Goal: Find specific page/section: Find specific page/section

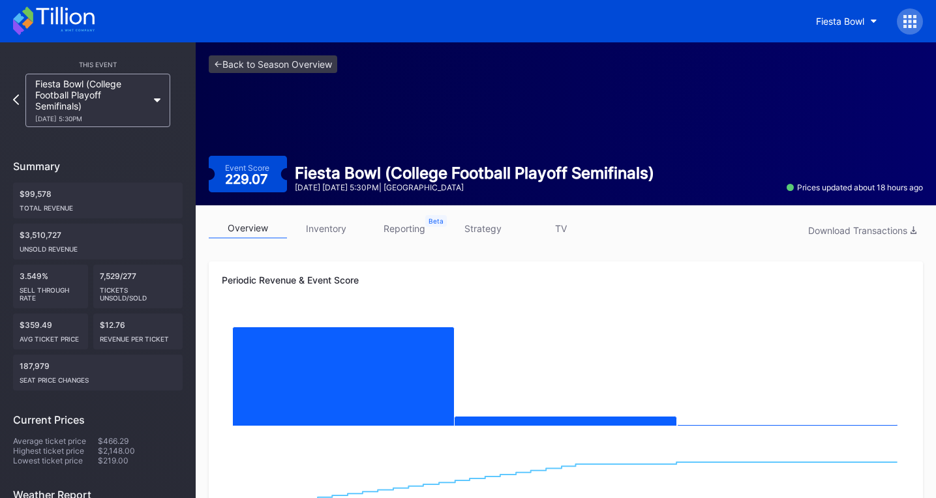
click at [85, 30] on icon at bounding box center [78, 30] width 34 height 2
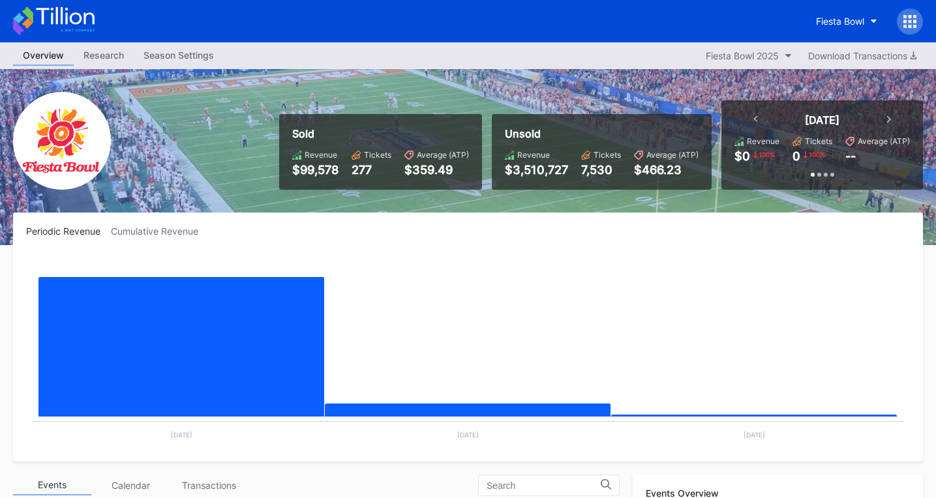
click at [66, 10] on icon at bounding box center [65, 16] width 58 height 18
click at [44, 54] on div "Overview" at bounding box center [43, 56] width 61 height 20
click at [51, 20] on icon at bounding box center [54, 21] width 82 height 29
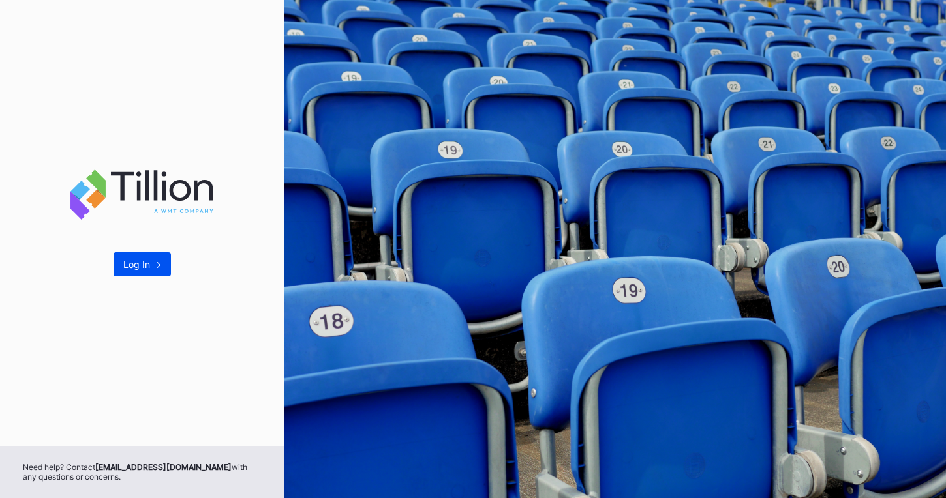
click at [151, 262] on div "Log In ->" at bounding box center [142, 264] width 38 height 11
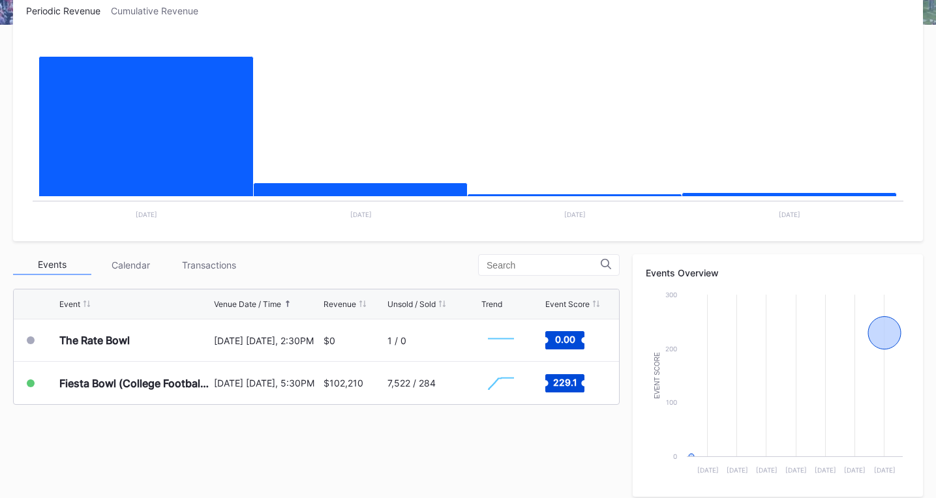
scroll to position [391, 0]
